Goal: Task Accomplishment & Management: Use online tool/utility

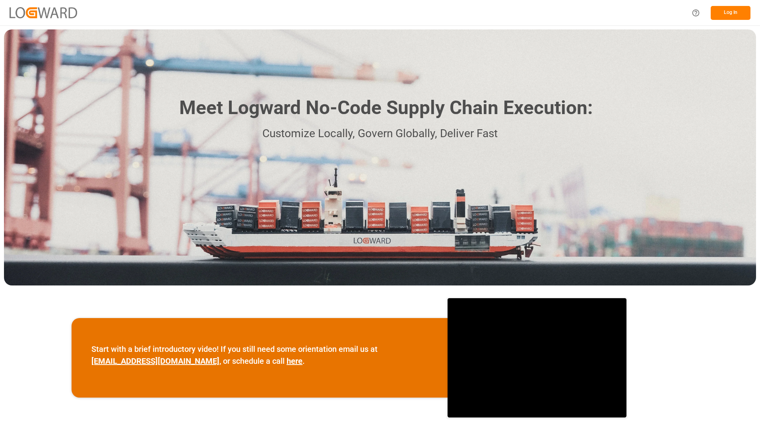
click at [729, 14] on button "Log In" at bounding box center [731, 13] width 40 height 14
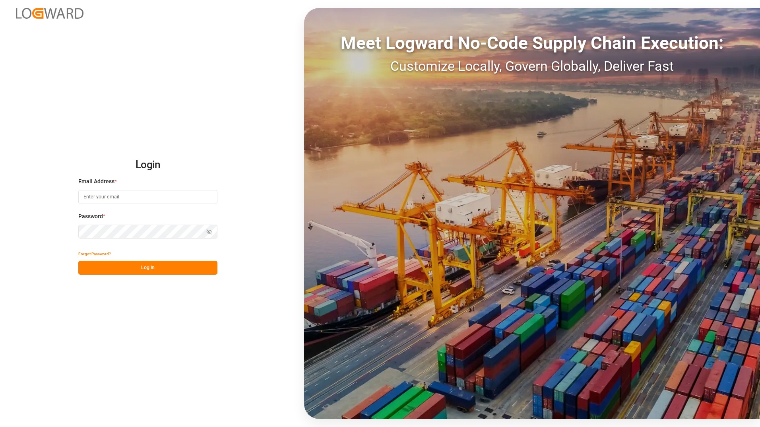
type input "[PERSON_NAME][EMAIL_ADDRESS][PERSON_NAME][DOMAIN_NAME]"
click at [155, 269] on button "Log In" at bounding box center [147, 268] width 139 height 14
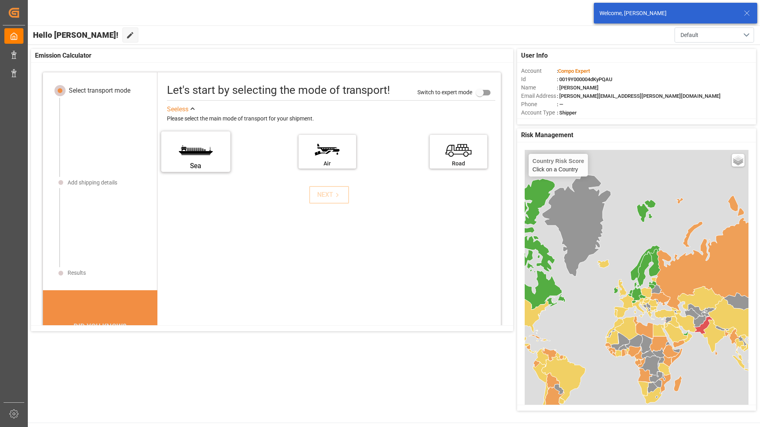
click at [205, 149] on label "Sea" at bounding box center [196, 148] width 60 height 33
click at [0, 0] on input "Sea" at bounding box center [0, 0] width 0 height 0
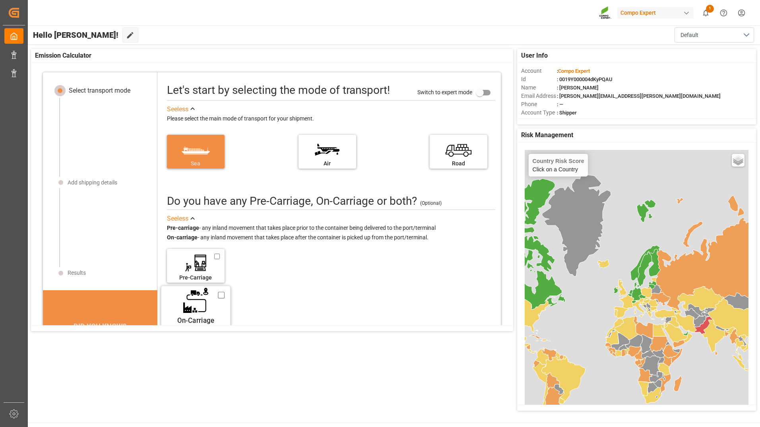
click at [193, 305] on label "On-Carriage" at bounding box center [196, 303] width 60 height 33
click at [218, 299] on input "On-Carriage" at bounding box center [221, 295] width 7 height 9
checkbox input "true"
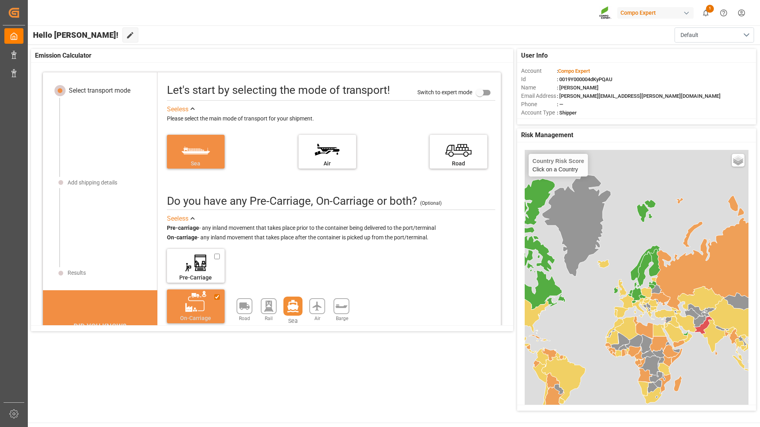
click at [294, 306] on icon at bounding box center [292, 306] width 11 height 12
click at [297, 310] on div "Road Rail Sea Air Barge" at bounding box center [296, 306] width 121 height 16
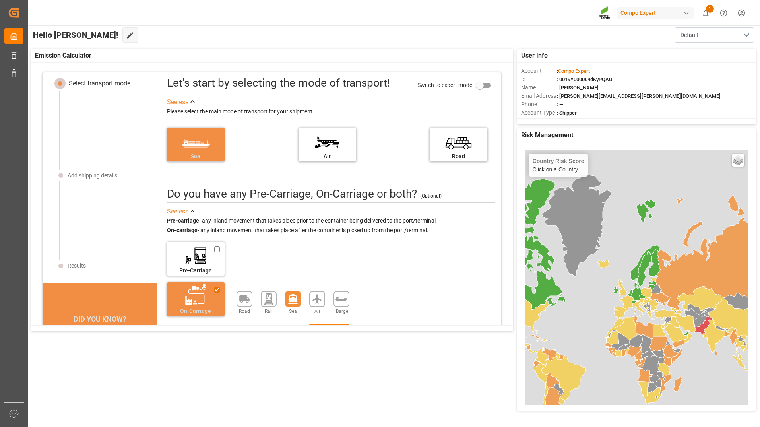
scroll to position [8, 0]
drag, startPoint x: 498, startPoint y: 285, endPoint x: 499, endPoint y: 321, distance: 35.8
click at [499, 321] on div "Select transport mode Add shipping details Results DID YOU KNOW? A 10% reductio…" at bounding box center [272, 253] width 482 height 363
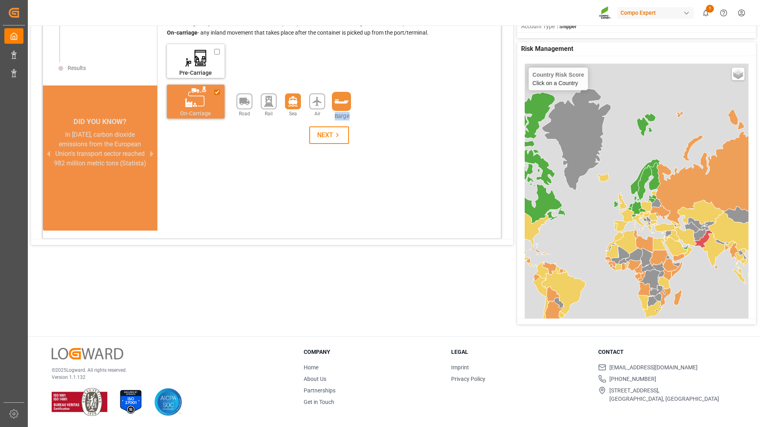
scroll to position [120, 0]
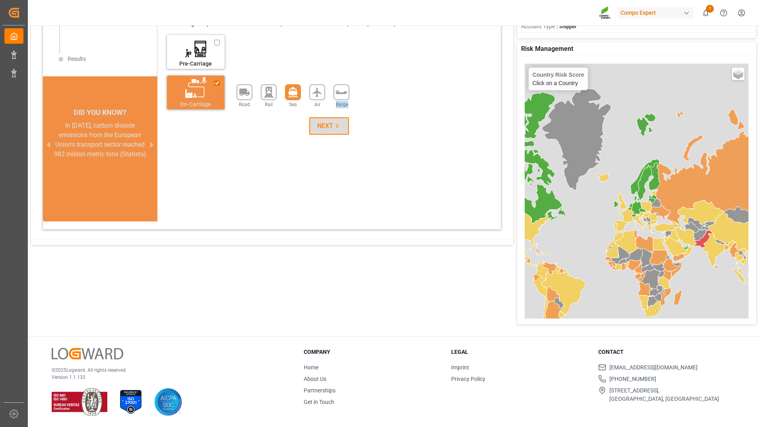
click at [337, 134] on button "NEXT" at bounding box center [329, 125] width 40 height 17
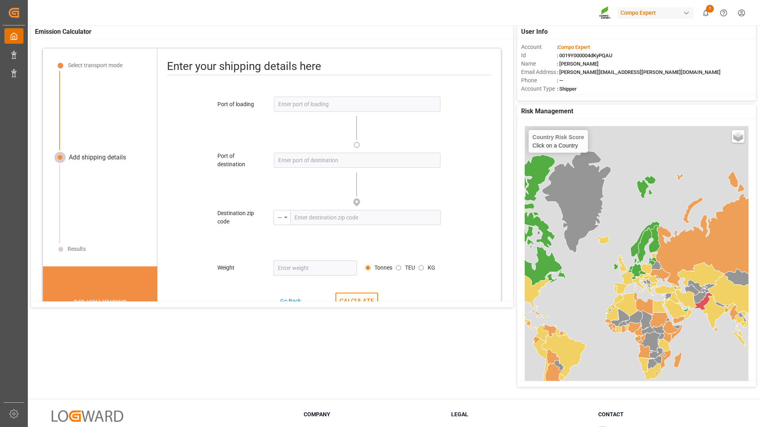
scroll to position [0, 0]
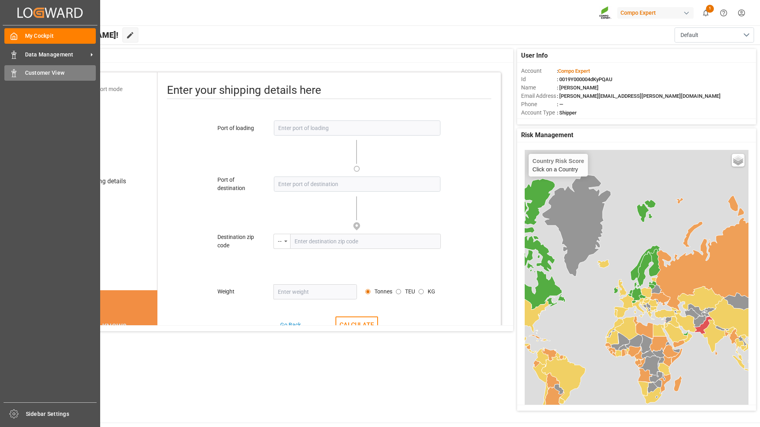
click at [35, 74] on span "Customer View" at bounding box center [60, 73] width 71 height 8
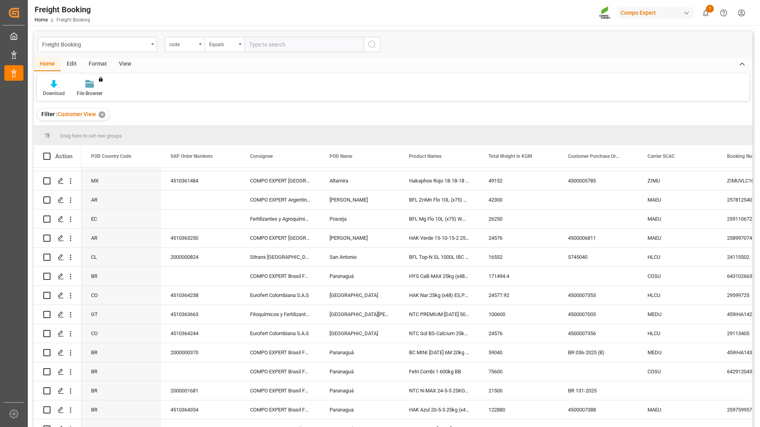
scroll to position [331, 0]
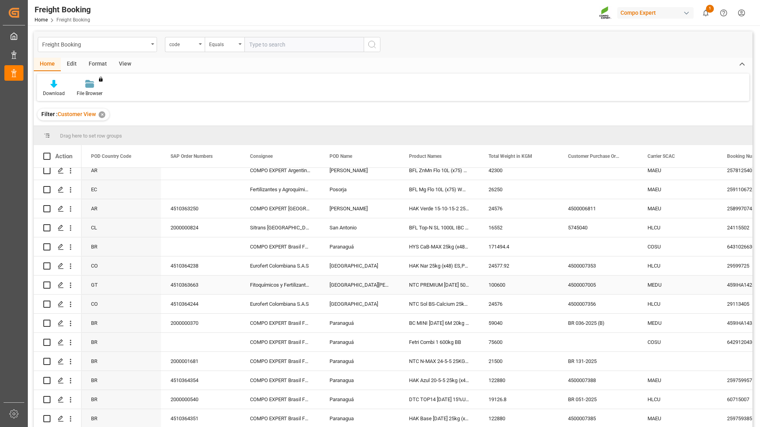
click at [287, 284] on div "Fitoquímicos y Fertilizantes Especi" at bounding box center [279, 284] width 79 height 19
click at [370, 284] on div "[GEOGRAPHIC_DATA][PERSON_NAME]" at bounding box center [359, 284] width 79 height 19
click at [434, 284] on div "NTC PREMIUM [DATE] 50kg (x25) NLA MTO" at bounding box center [438, 284] width 79 height 19
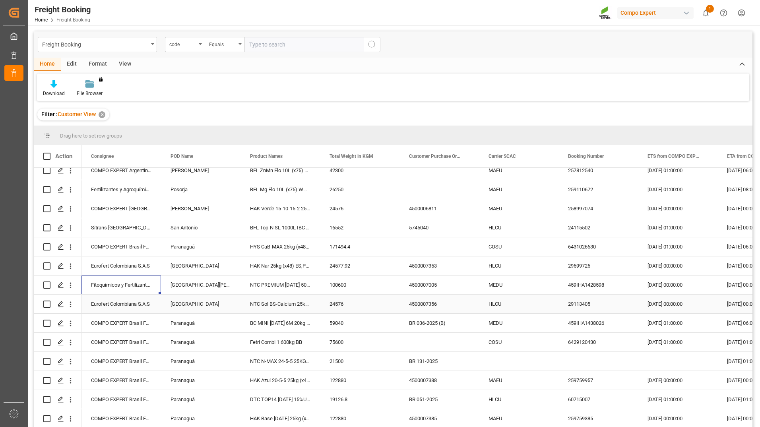
scroll to position [0, 0]
